Goal: Task Accomplishment & Management: Complete application form

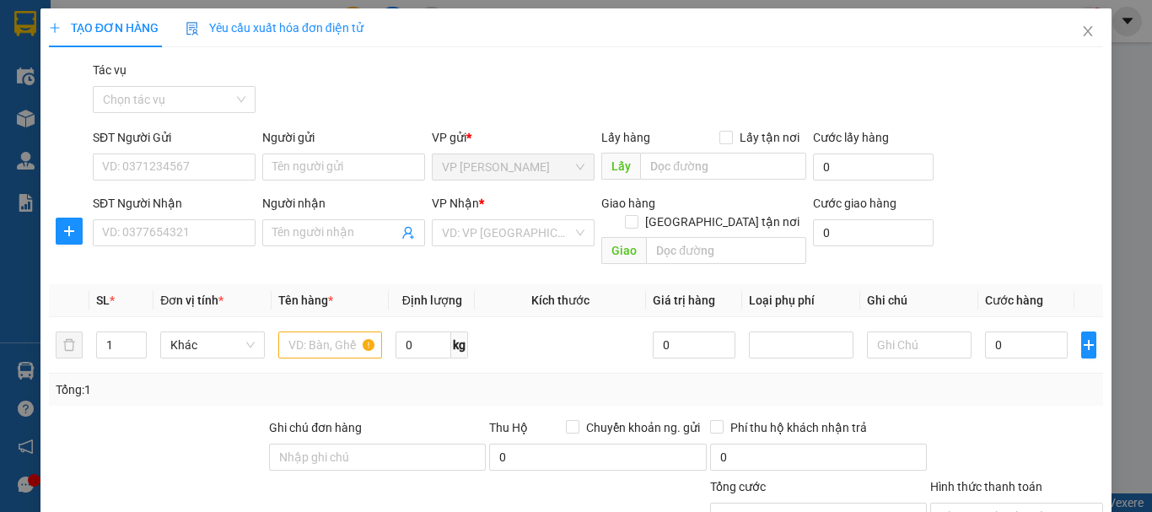
scroll to position [164, 0]
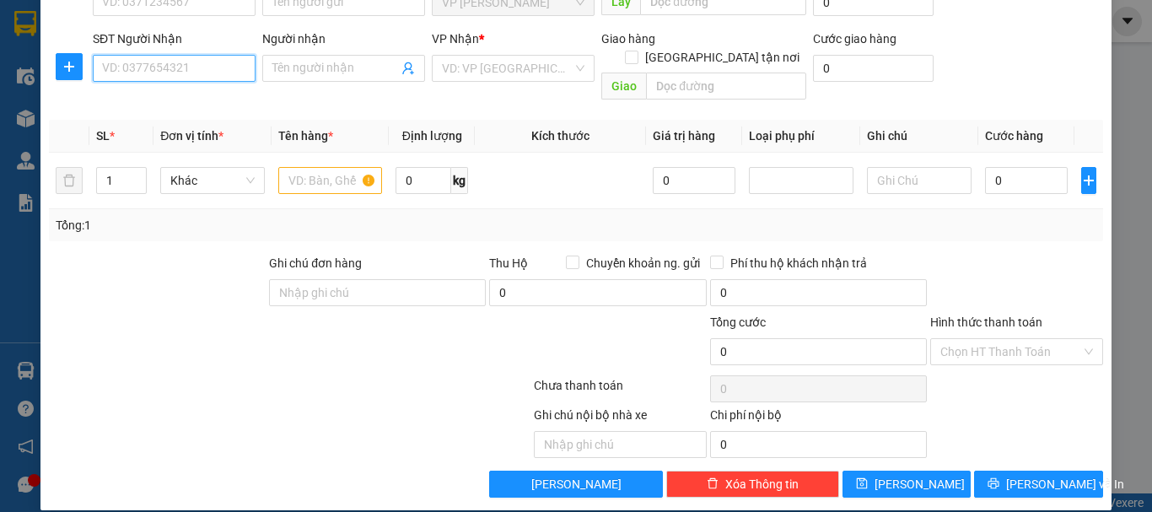
click at [189, 74] on input "SĐT Người Nhận" at bounding box center [174, 68] width 163 height 27
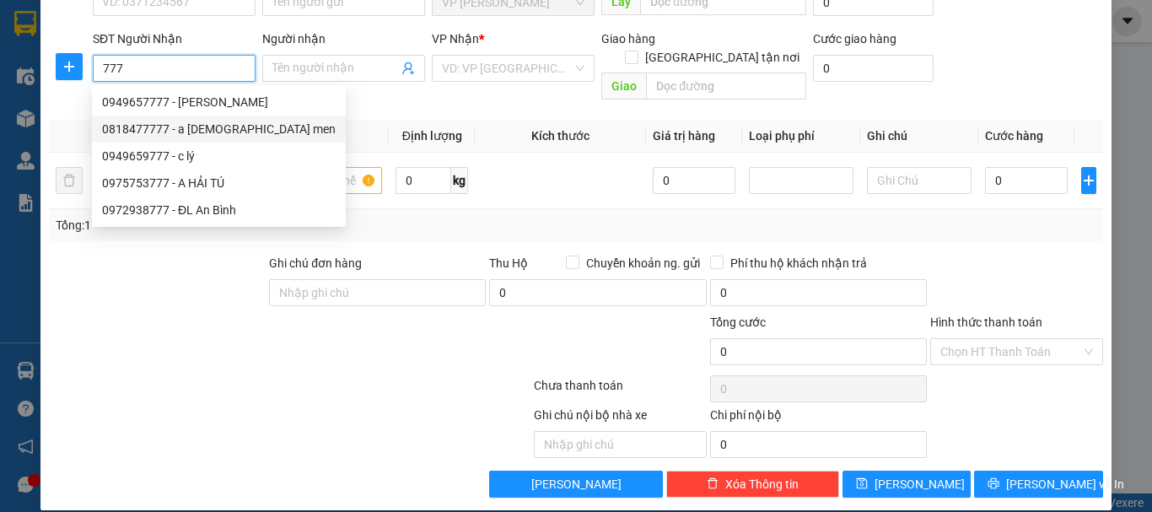
click at [182, 132] on div "0818477777 - a [DEMOGRAPHIC_DATA] men" at bounding box center [219, 129] width 234 height 19
type input "0818477777"
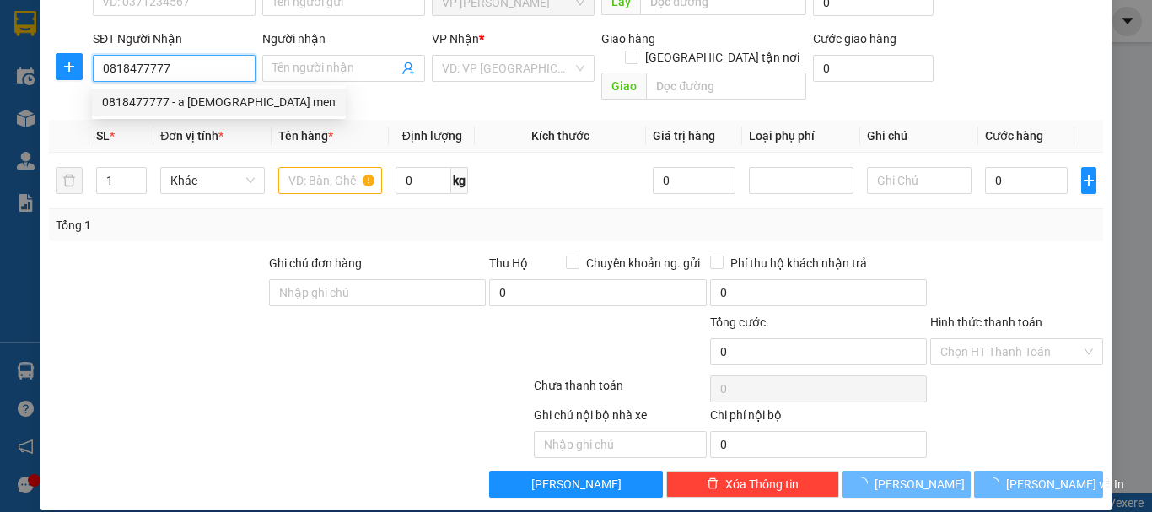
type input "a đức men"
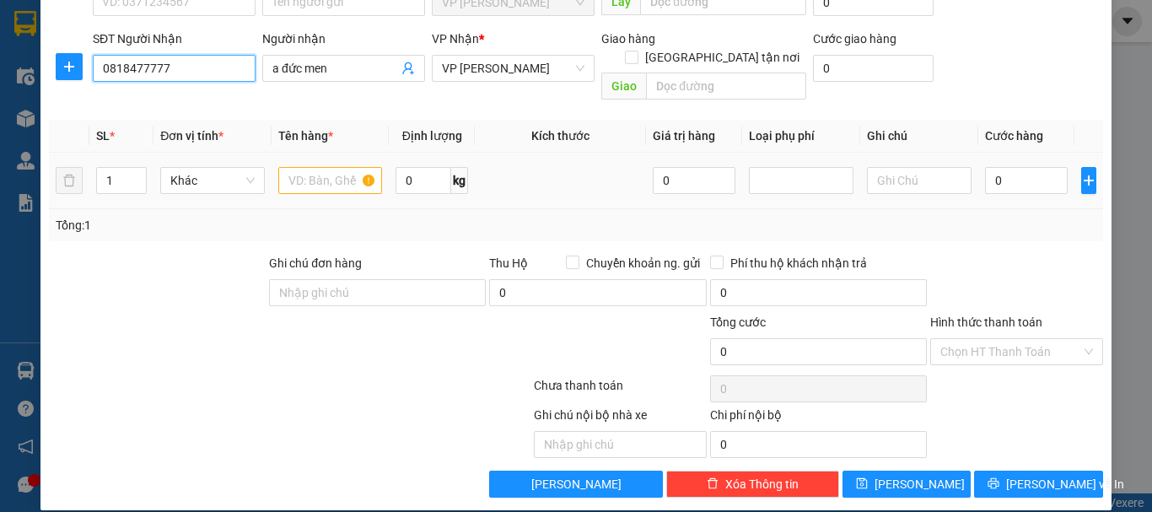
type input "0818477777"
click at [304, 170] on input "text" at bounding box center [330, 180] width 105 height 27
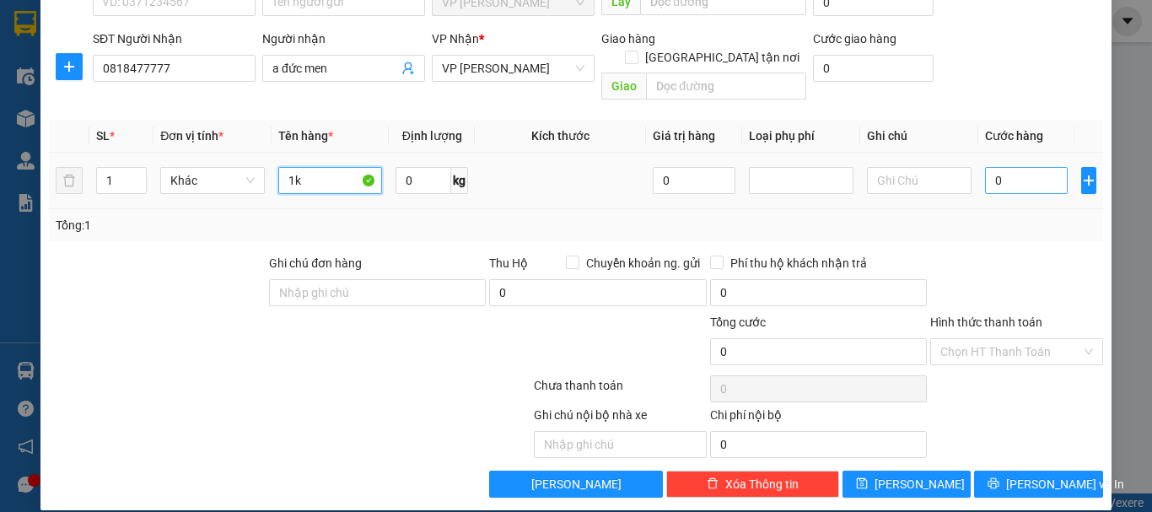
type input "1k"
click at [985, 167] on input "0" at bounding box center [1026, 180] width 83 height 27
type input "4"
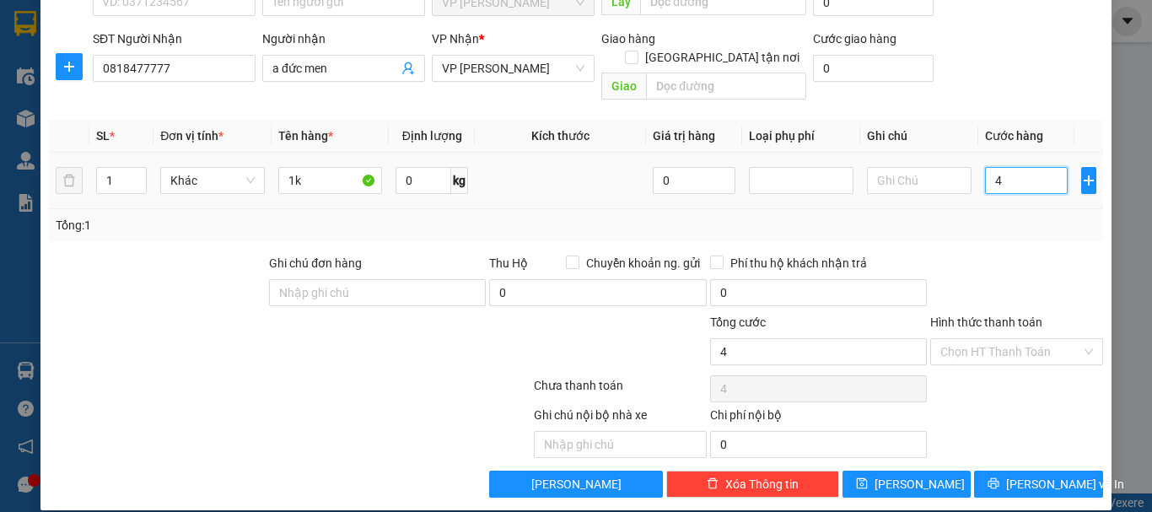
type input "40"
type input "400"
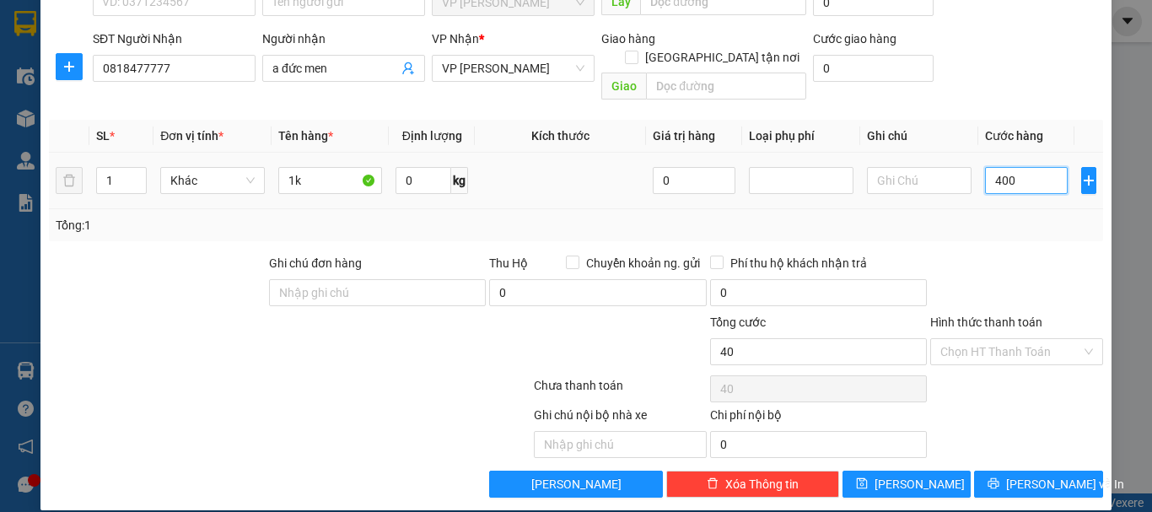
type input "400"
type input "4.000"
type input "40.000"
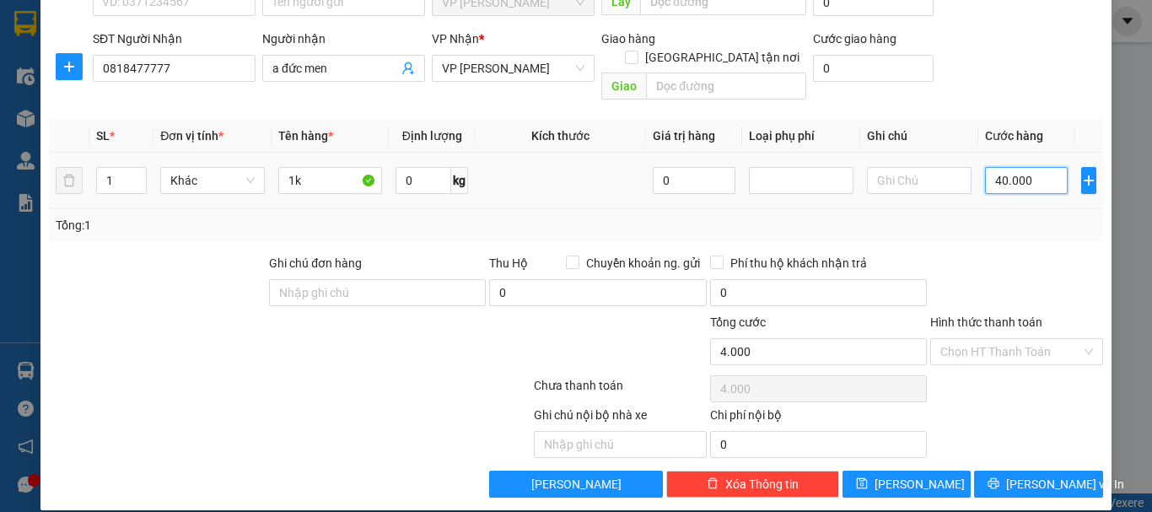
type input "40.000"
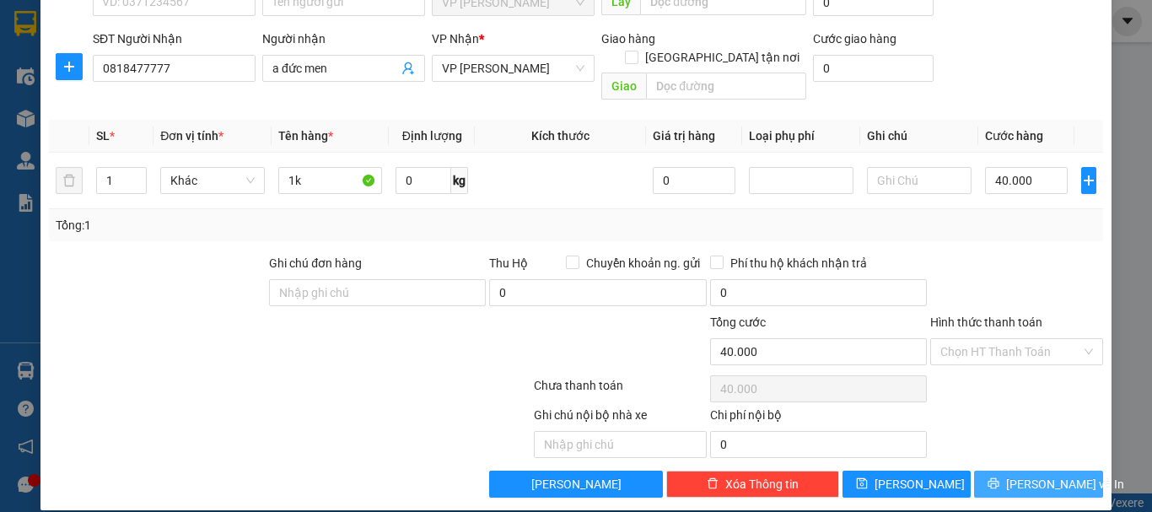
click at [1031, 475] on span "[PERSON_NAME] và In" at bounding box center [1065, 484] width 118 height 19
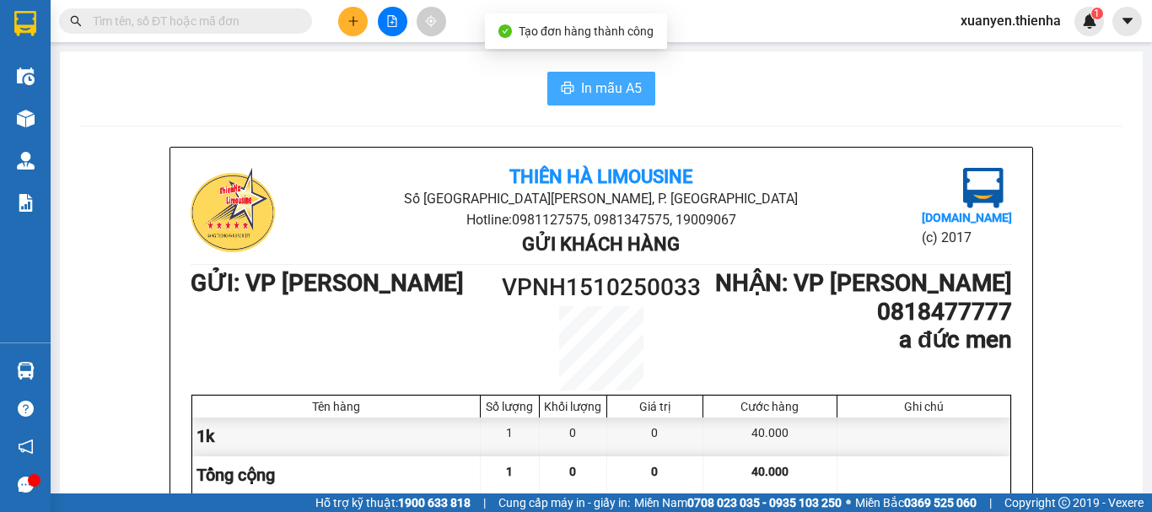
drag, startPoint x: 622, startPoint y: 90, endPoint x: 827, endPoint y: 433, distance: 398.6
click at [622, 92] on span "In mẫu A5" at bounding box center [611, 88] width 61 height 21
